Goal: Navigation & Orientation: Find specific page/section

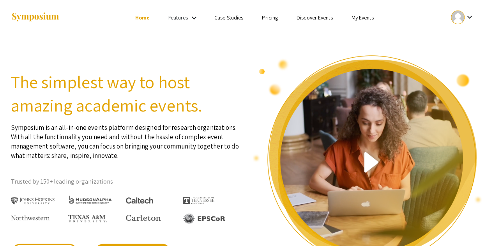
click at [355, 19] on link "My Events" at bounding box center [362, 17] width 22 height 7
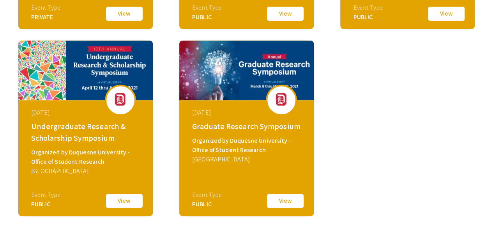
scroll to position [429, 0]
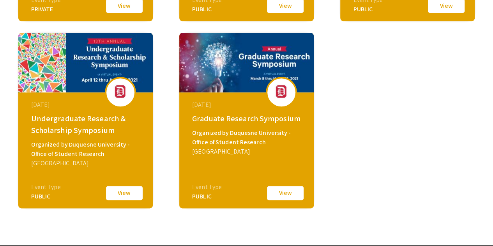
click at [286, 194] on button "View" at bounding box center [285, 193] width 39 height 16
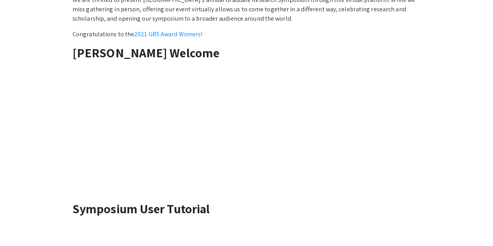
scroll to position [195, 0]
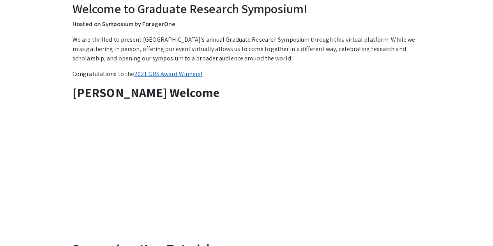
click at [175, 76] on link "2021 GRS Award Winners!" at bounding box center [168, 74] width 68 height 8
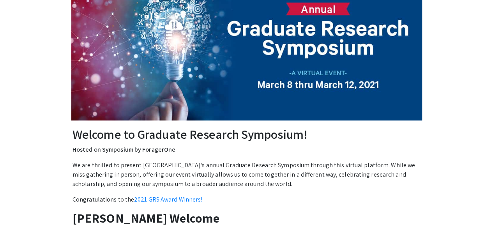
scroll to position [195, 0]
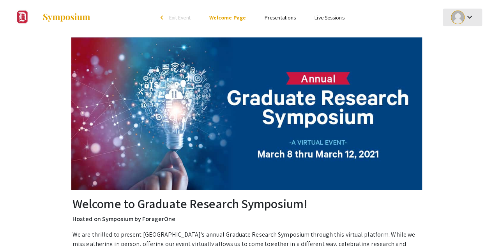
click at [468, 10] on div "keyboard_arrow_down" at bounding box center [462, 18] width 27 height 18
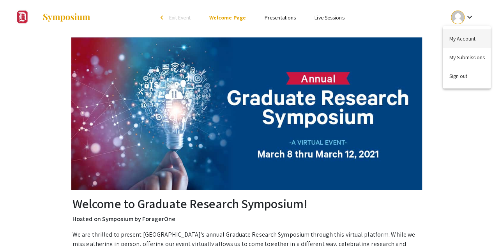
click at [459, 37] on button "My Account" at bounding box center [467, 38] width 48 height 19
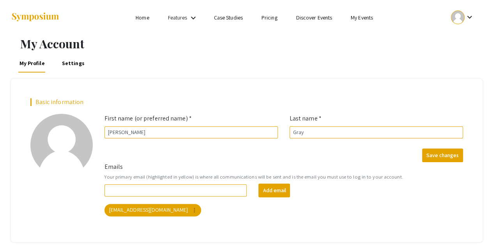
click at [358, 18] on link "My Events" at bounding box center [362, 17] width 22 height 7
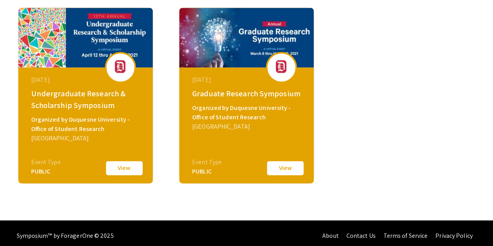
scroll to position [459, 0]
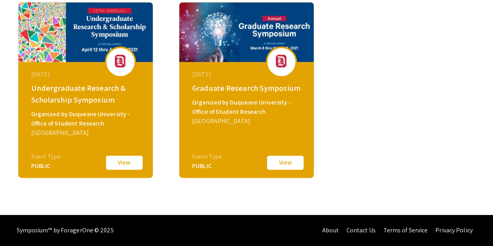
click at [122, 166] on button "View" at bounding box center [124, 162] width 39 height 16
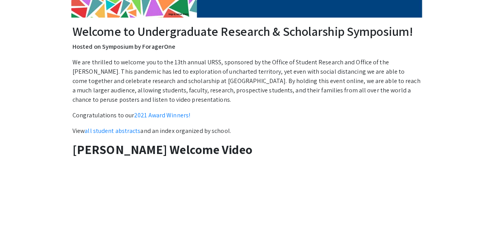
scroll to position [195, 0]
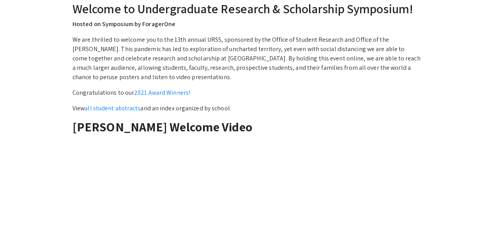
click at [152, 96] on link "2021 Award Winners!" at bounding box center [162, 92] width 56 height 8
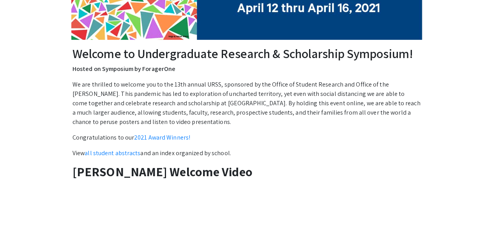
scroll to position [195, 0]
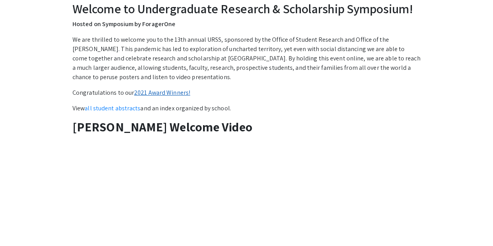
click at [181, 89] on link "2021 Award Winners!" at bounding box center [162, 92] width 56 height 8
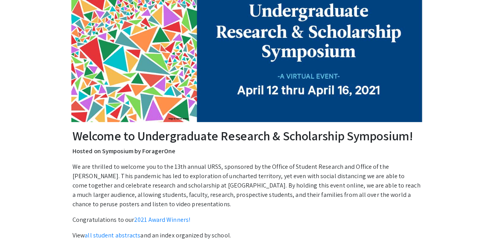
scroll to position [156, 0]
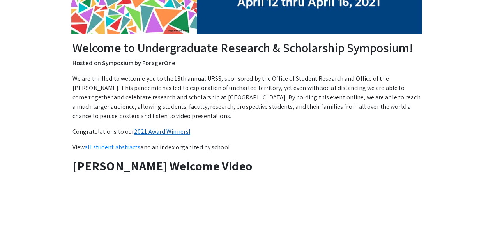
click at [165, 131] on link "2021 Award Winners!" at bounding box center [162, 131] width 56 height 8
